Goal: Book appointment/travel/reservation

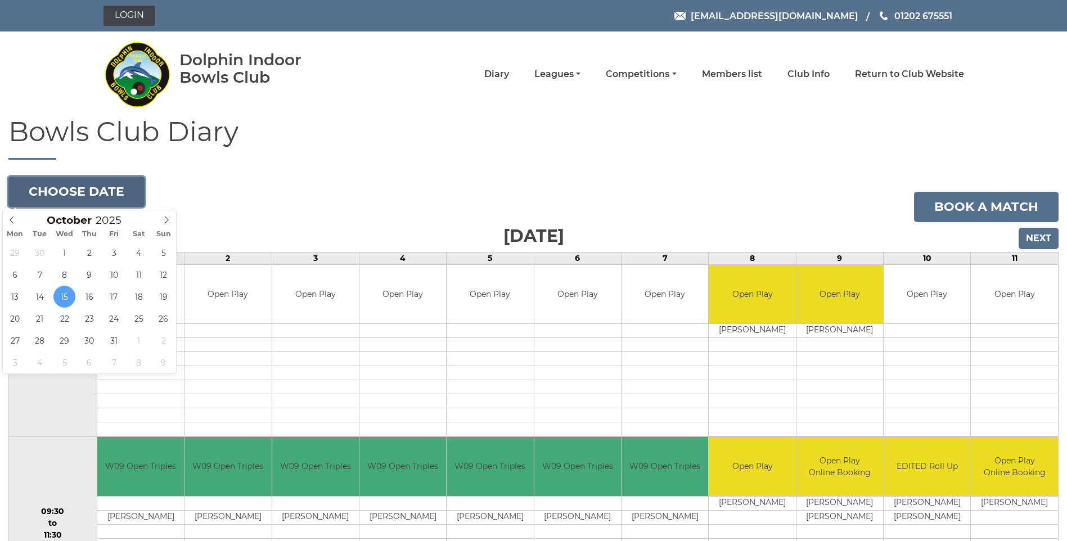
click at [84, 196] on button "Choose date" at bounding box center [76, 192] width 136 height 30
type input "2025-10-23"
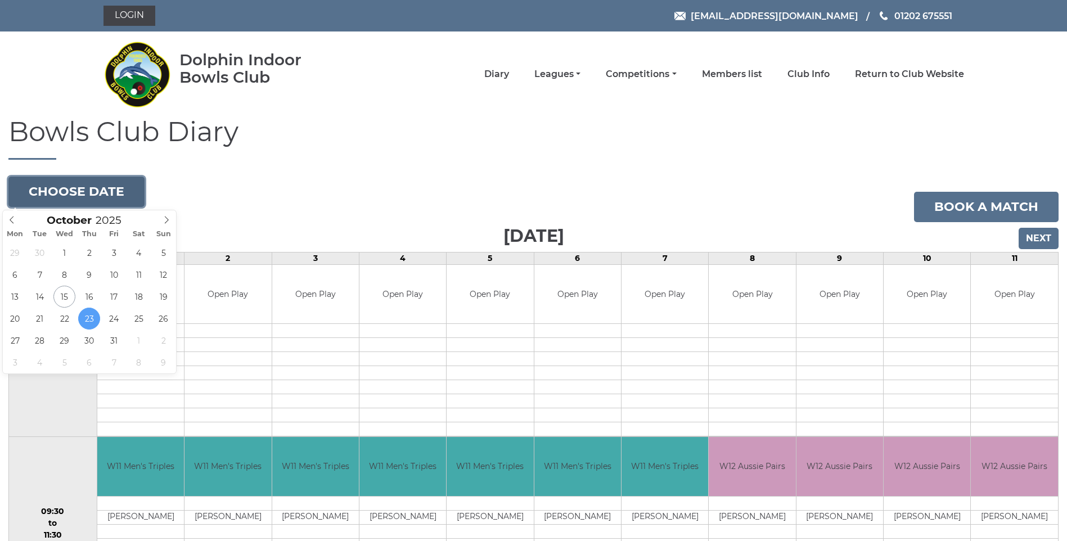
click at [103, 185] on button "Choose date" at bounding box center [76, 192] width 136 height 30
type input "2025-10-28"
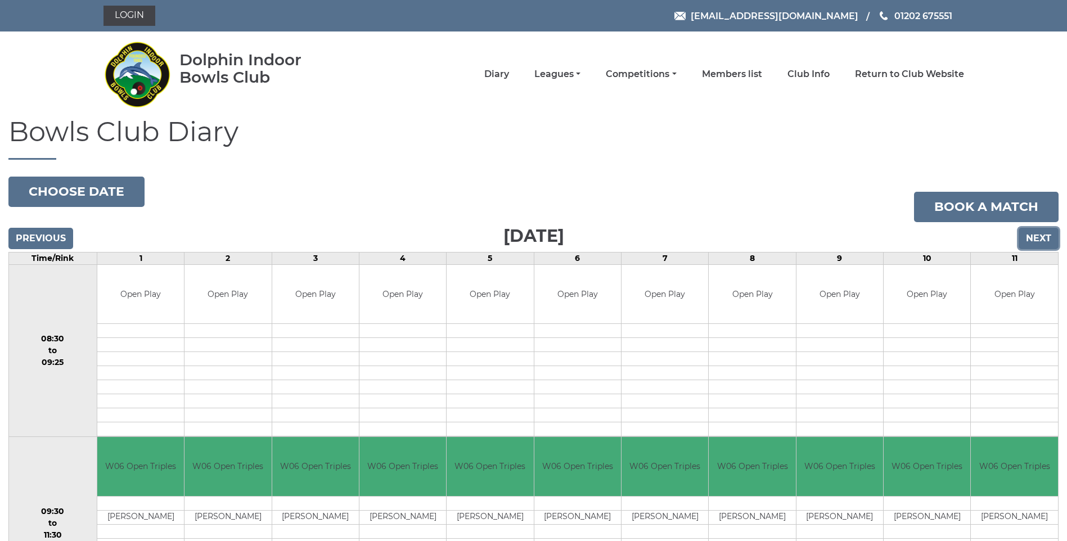
click at [1045, 237] on input "Next" at bounding box center [1039, 238] width 40 height 21
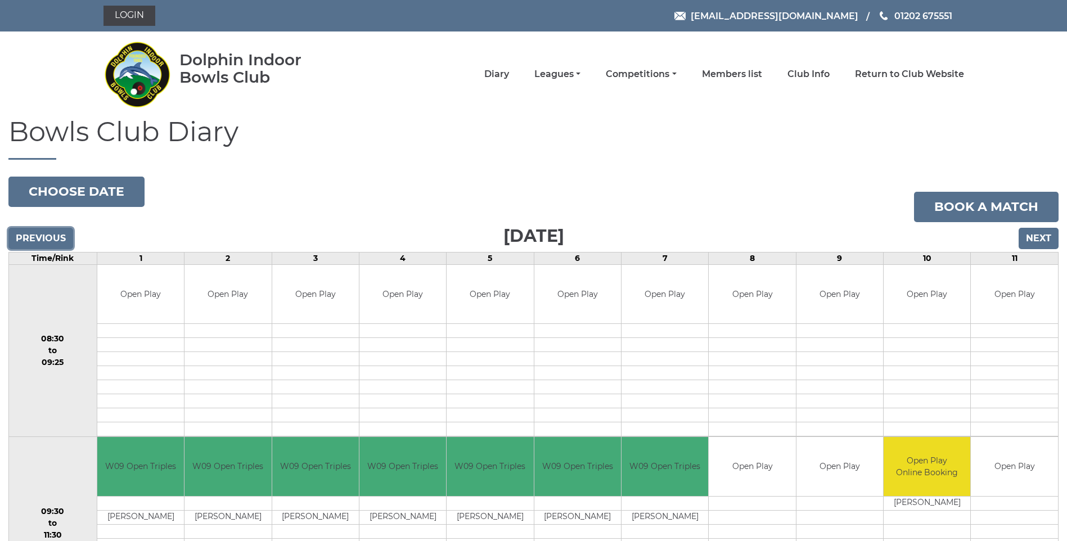
click at [35, 237] on input "Previous" at bounding box center [40, 238] width 65 height 21
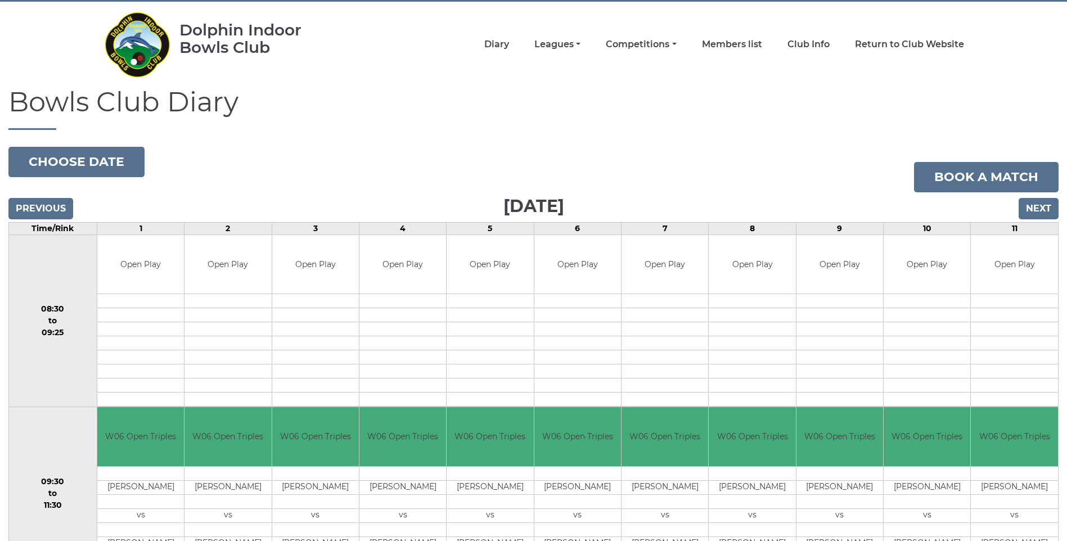
scroll to position [6, 0]
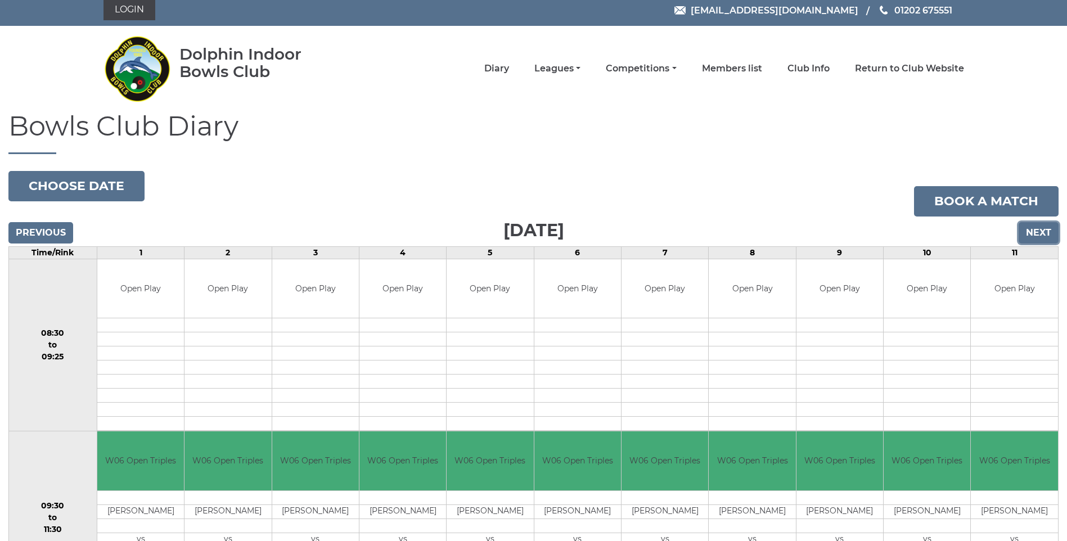
click at [1032, 236] on input "Next" at bounding box center [1039, 232] width 40 height 21
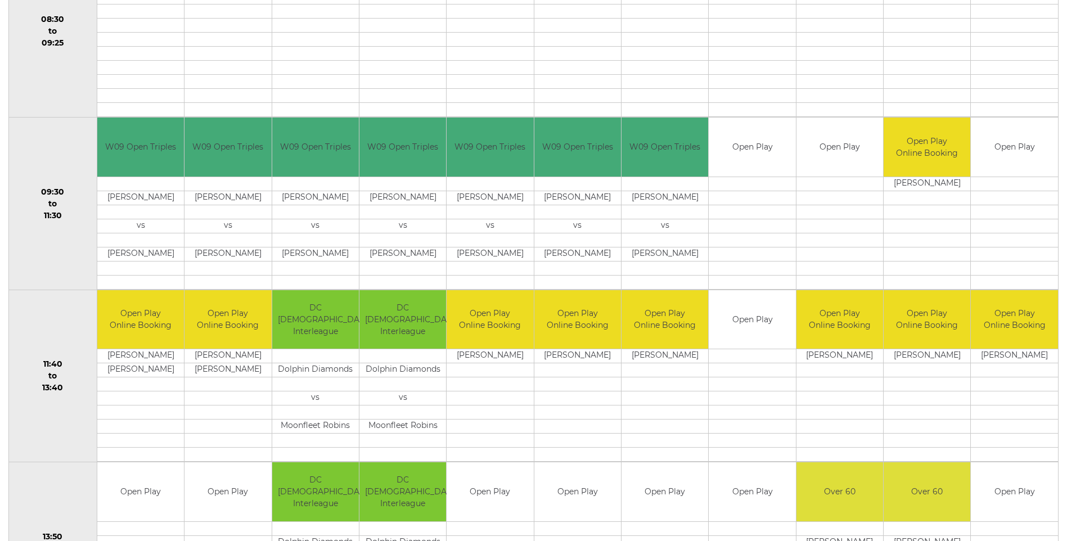
scroll to position [56, 0]
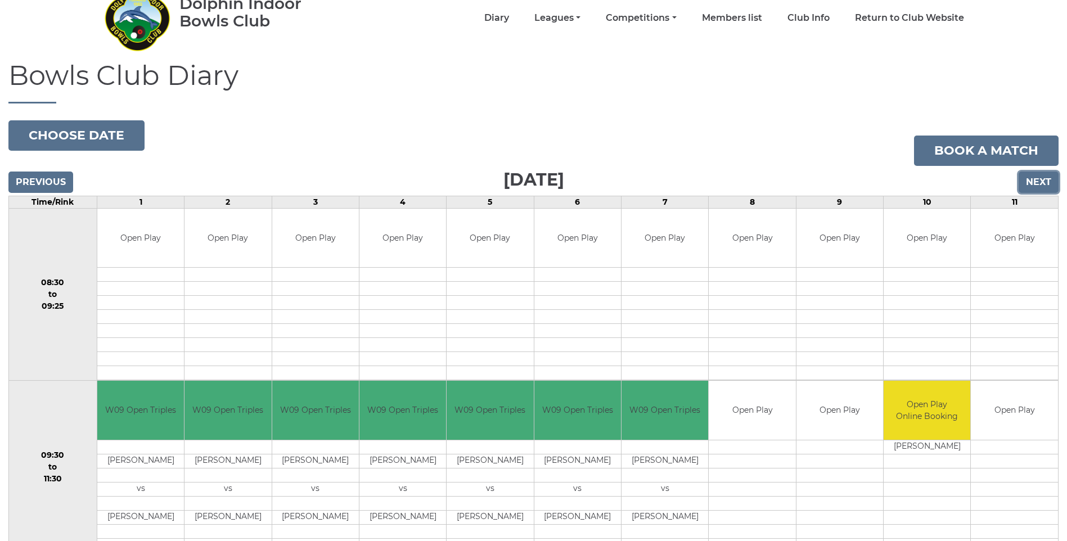
click at [1026, 172] on input "Next" at bounding box center [1039, 182] width 40 height 21
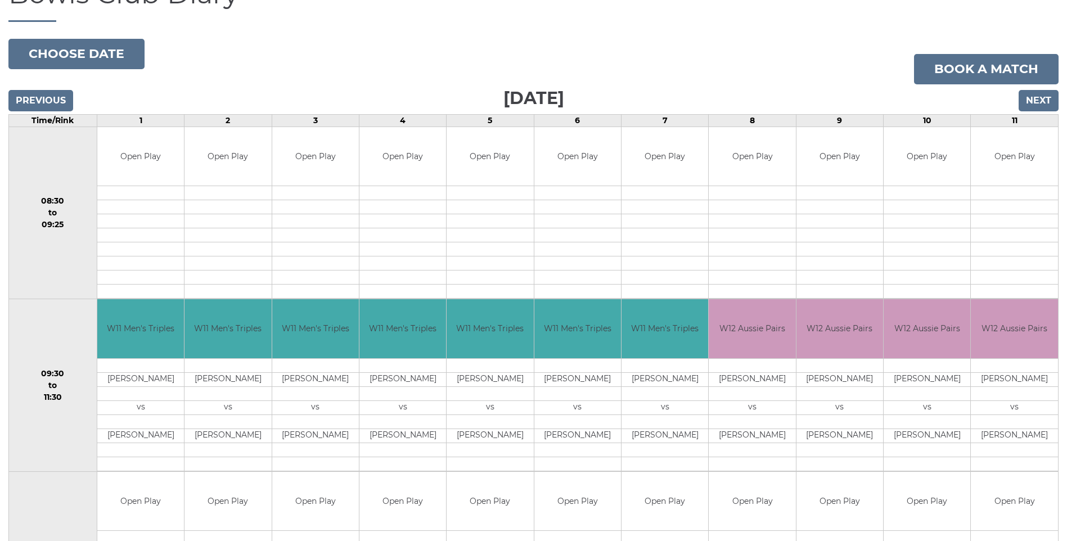
scroll to position [56, 0]
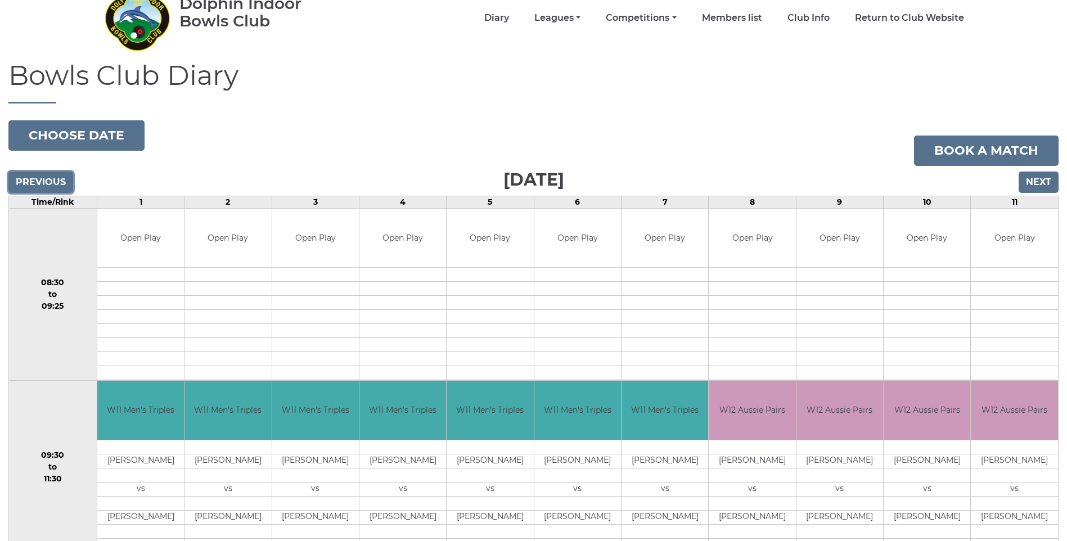
click at [46, 182] on input "Previous" at bounding box center [40, 182] width 65 height 21
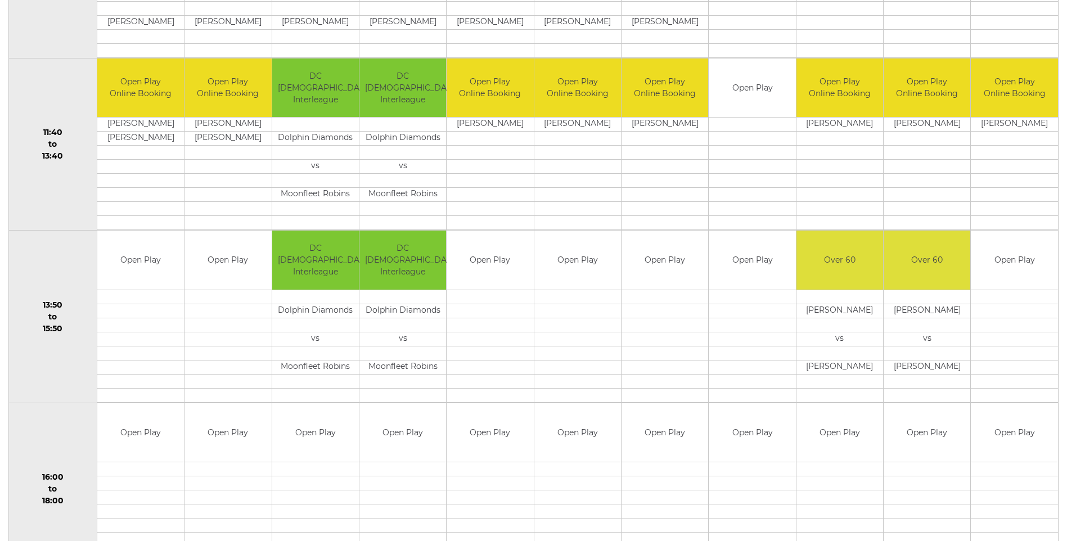
scroll to position [562, 0]
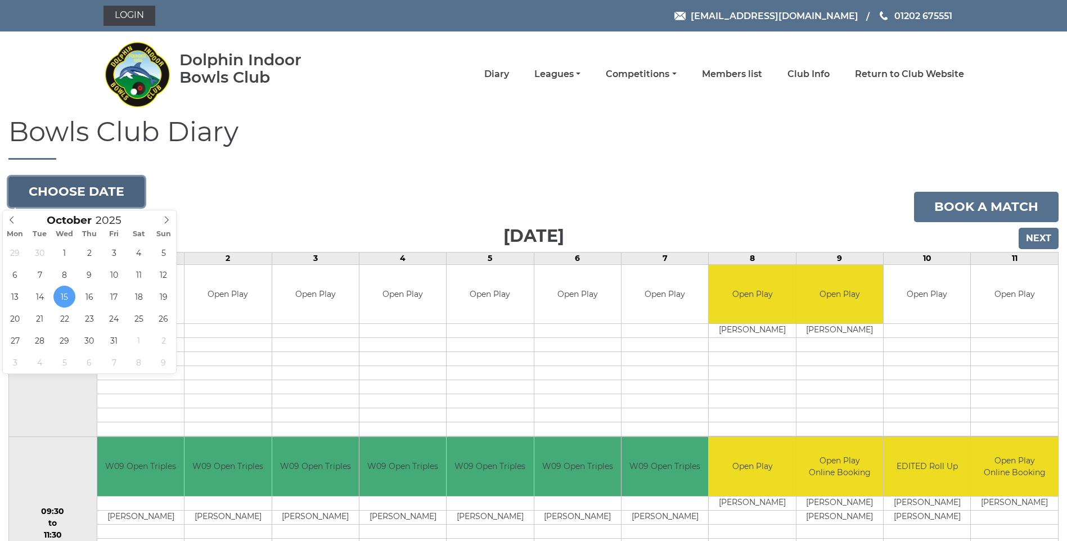
click at [86, 192] on button "Choose date" at bounding box center [76, 192] width 136 height 30
type input "[DATE]"
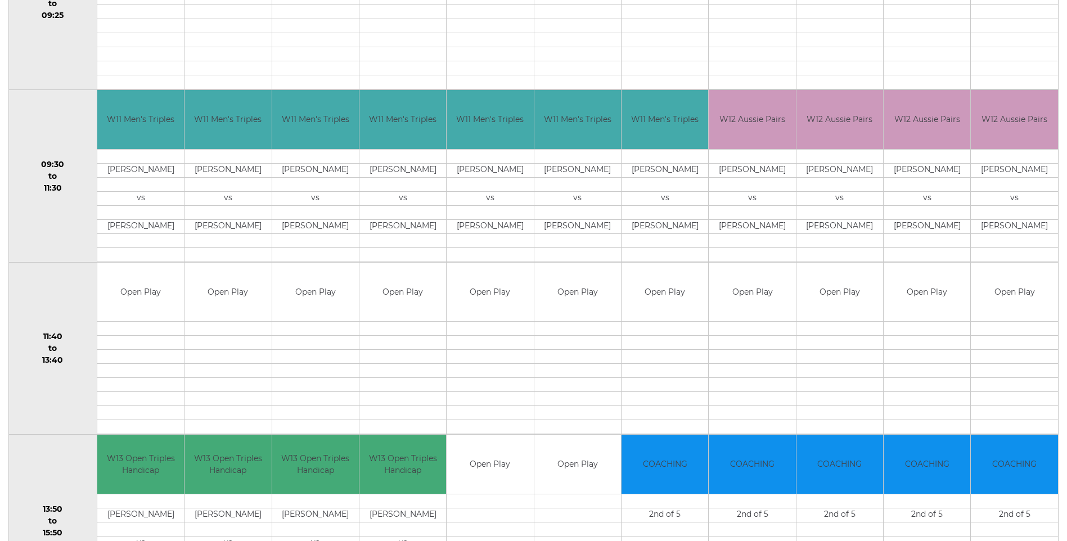
scroll to position [343, 0]
